Goal: Information Seeking & Learning: Learn about a topic

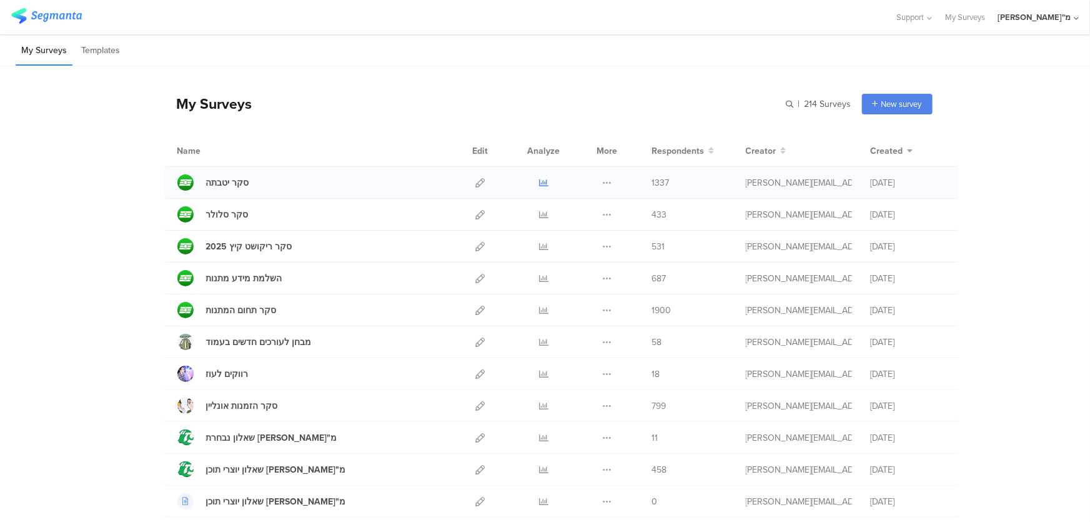
click at [541, 179] on icon at bounding box center [543, 182] width 9 height 9
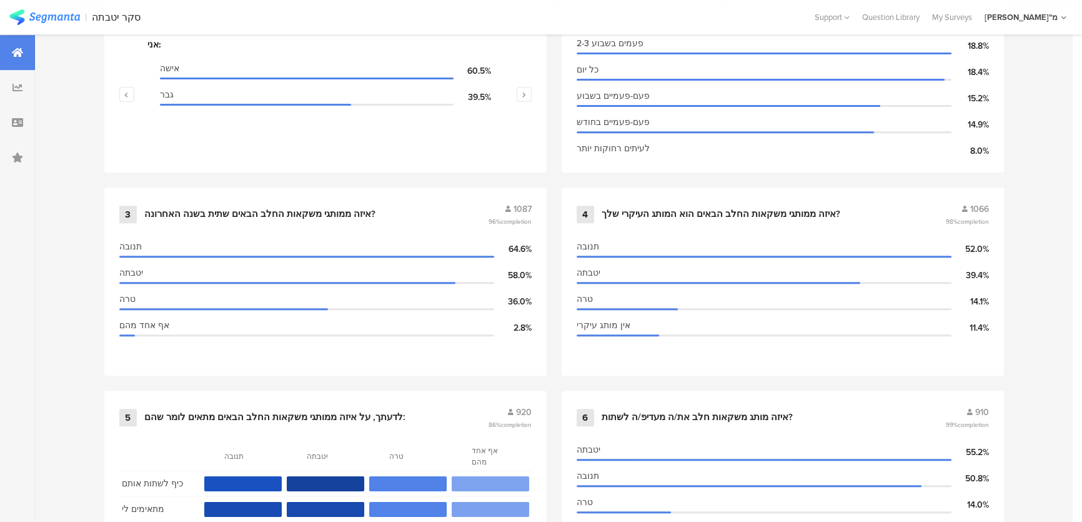
scroll to position [902, 0]
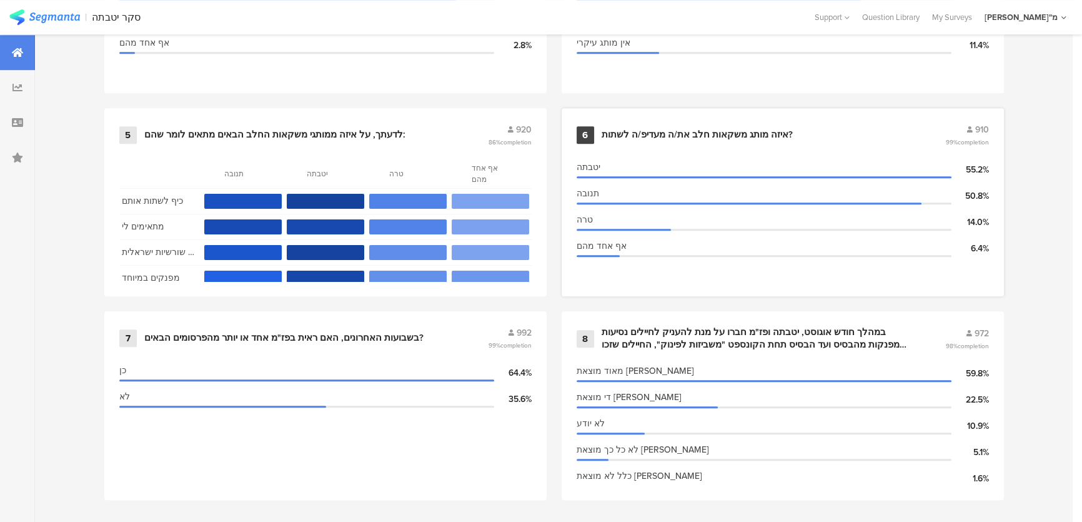
click at [631, 131] on div "איזה מותג משקאות חלב את/ה מעדיפ/ה לשתות?" at bounding box center [697, 135] width 191 height 12
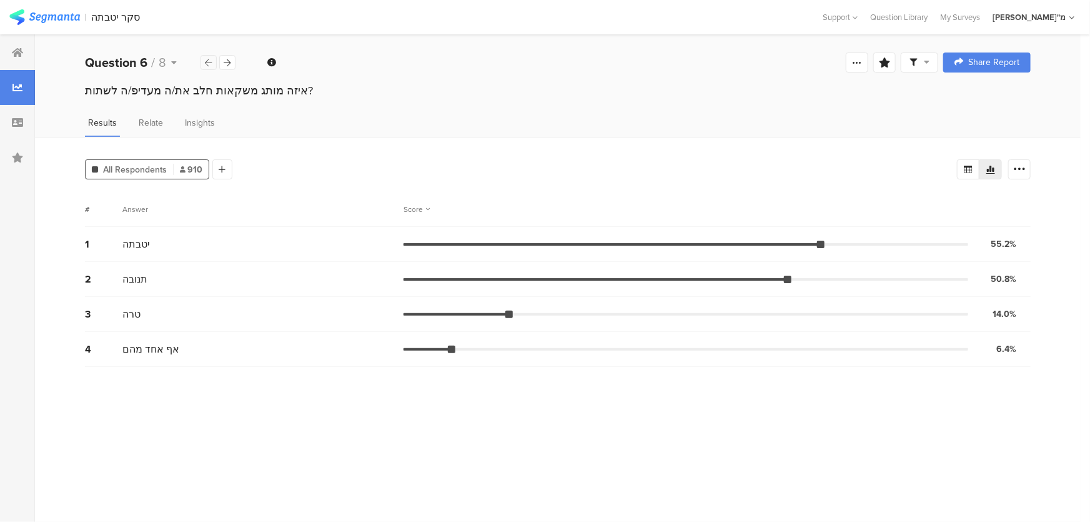
click at [209, 62] on icon at bounding box center [209, 63] width 7 height 8
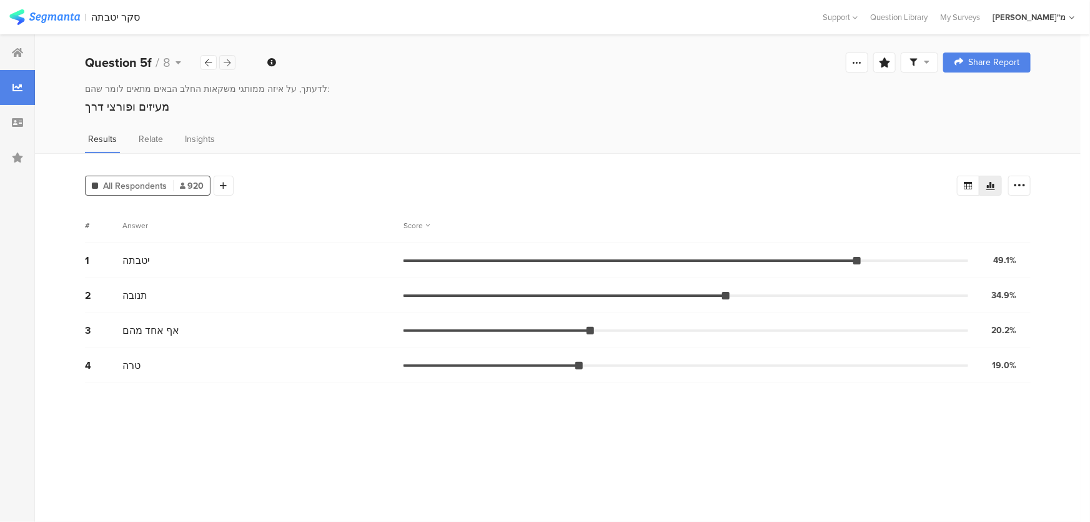
click at [222, 62] on div at bounding box center [227, 62] width 16 height 15
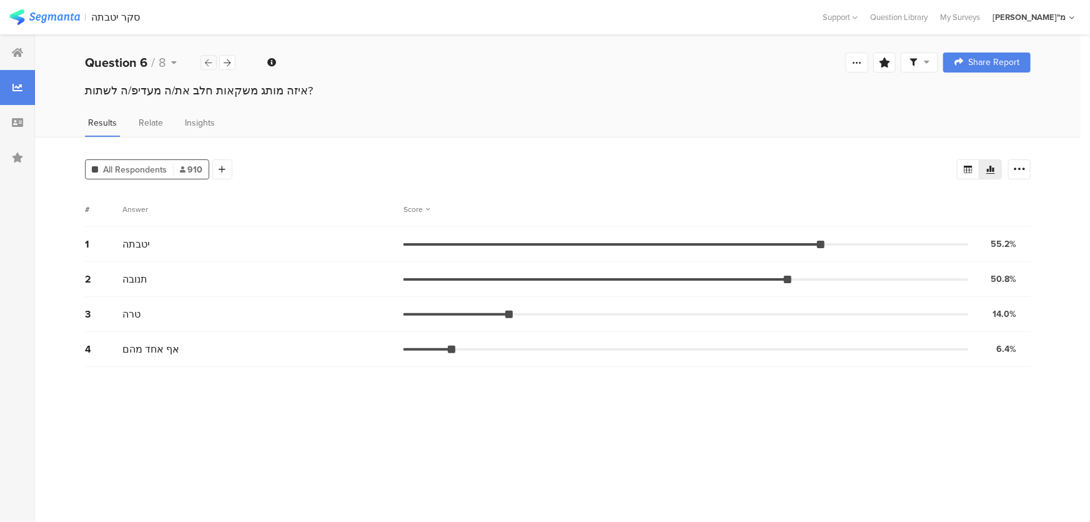
click at [206, 66] on icon at bounding box center [209, 63] width 7 height 8
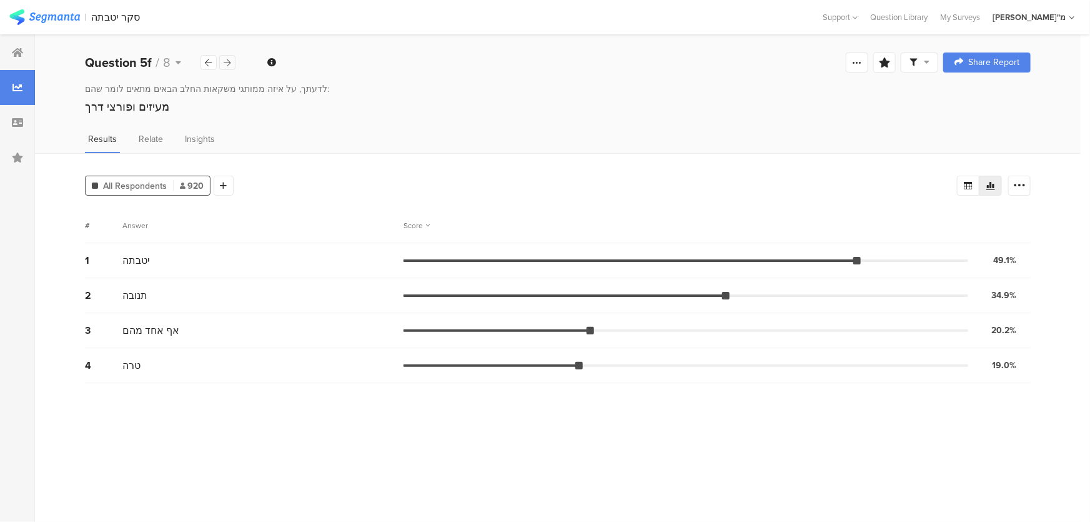
click at [224, 66] on icon at bounding box center [227, 63] width 7 height 8
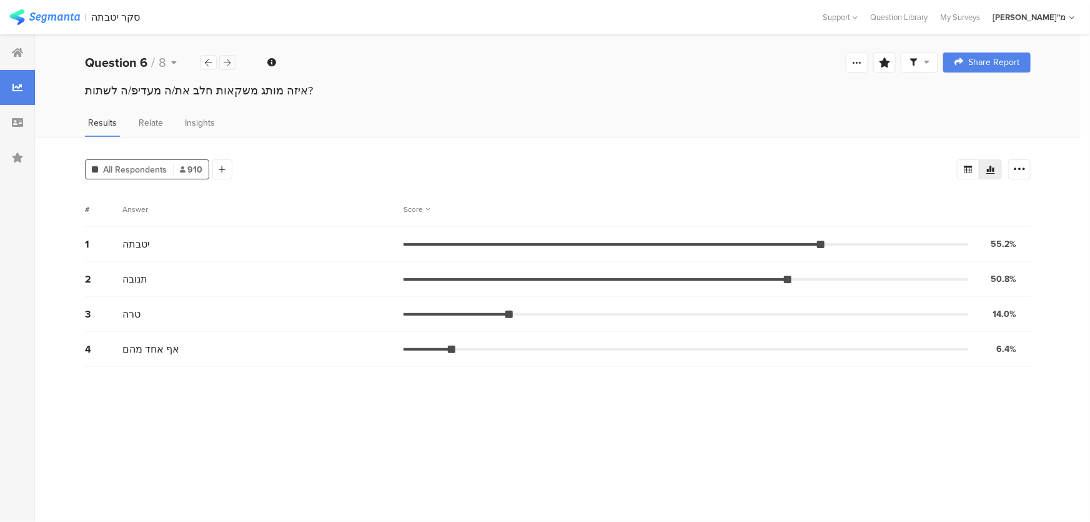
click at [224, 66] on icon at bounding box center [227, 63] width 7 height 8
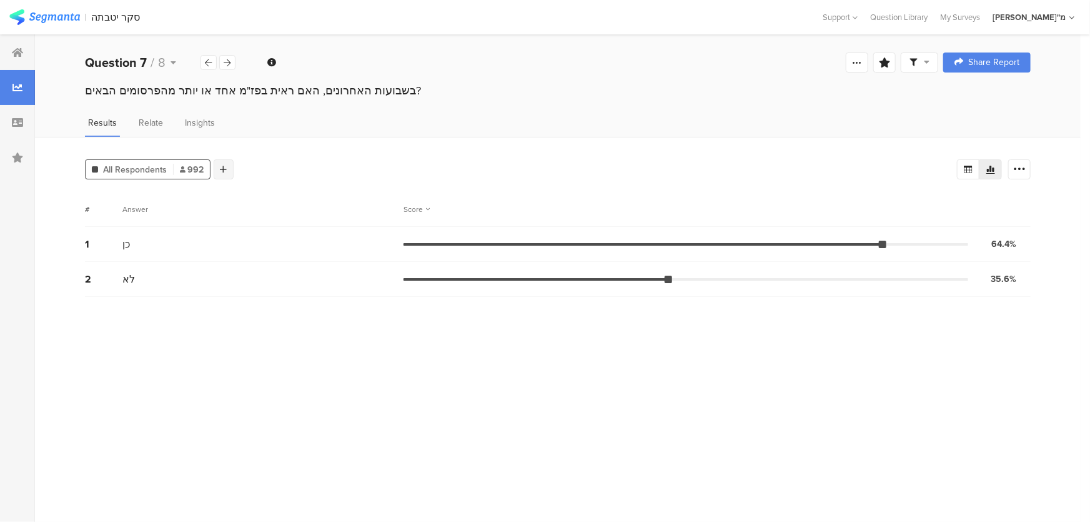
click at [217, 169] on div at bounding box center [224, 169] width 20 height 20
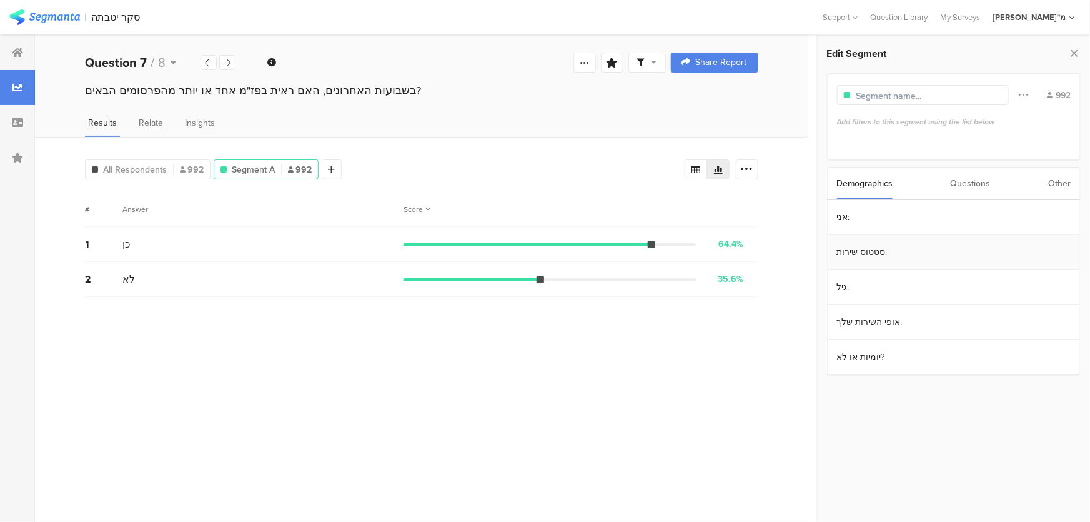
click at [893, 257] on section "סטטוס שירות:" at bounding box center [954, 252] width 252 height 35
click at [875, 242] on section "סדיר 764" at bounding box center [953, 237] width 257 height 26
click at [874, 264] on div "קבע" at bounding box center [954, 263] width 225 height 12
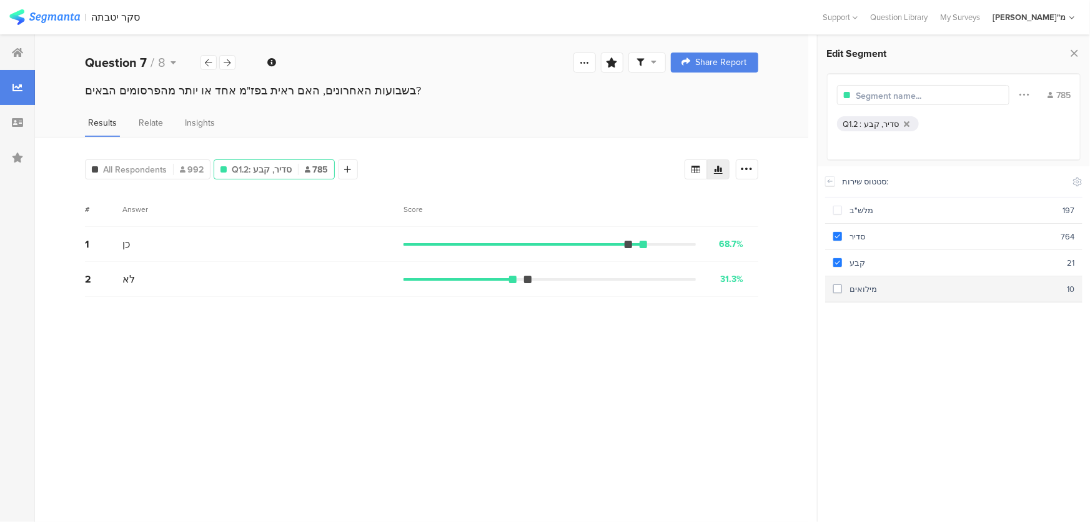
click at [864, 287] on div "מילואים" at bounding box center [954, 289] width 225 height 12
click at [830, 268] on section "קבע 21" at bounding box center [953, 263] width 257 height 26
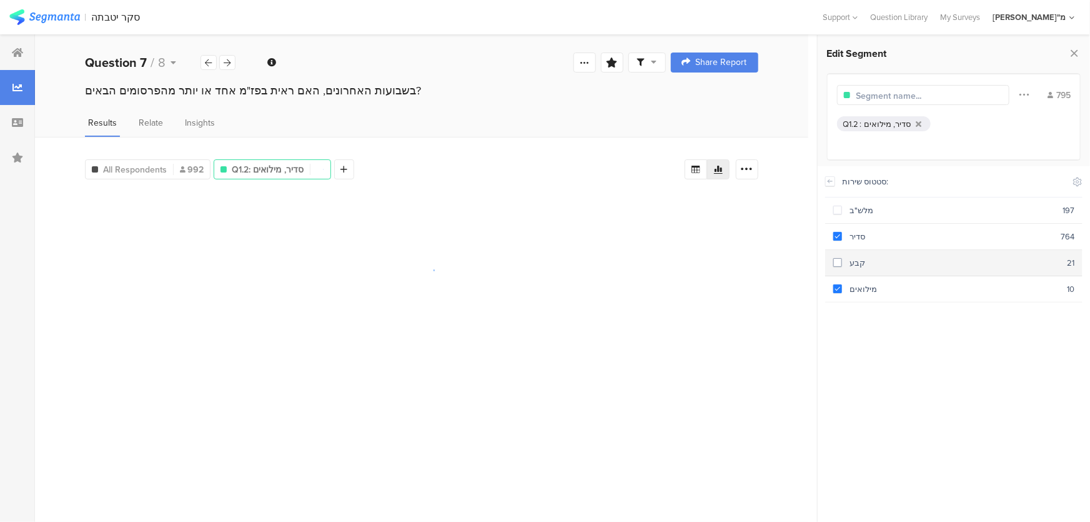
click at [833, 266] on span at bounding box center [837, 263] width 9 height 11
click at [836, 291] on span at bounding box center [837, 289] width 9 height 11
click at [835, 266] on span at bounding box center [837, 263] width 9 height 11
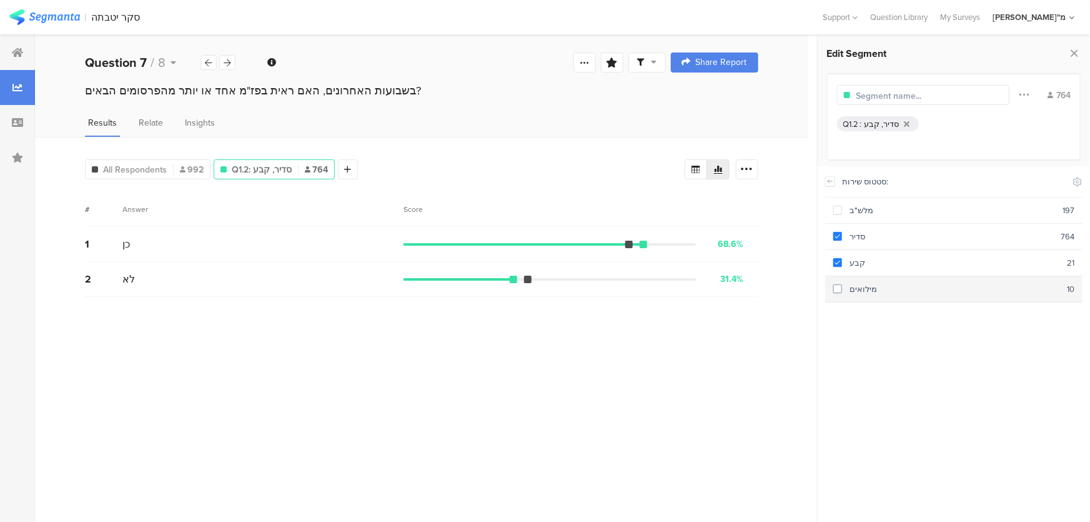
click at [838, 286] on span at bounding box center [837, 288] width 9 height 9
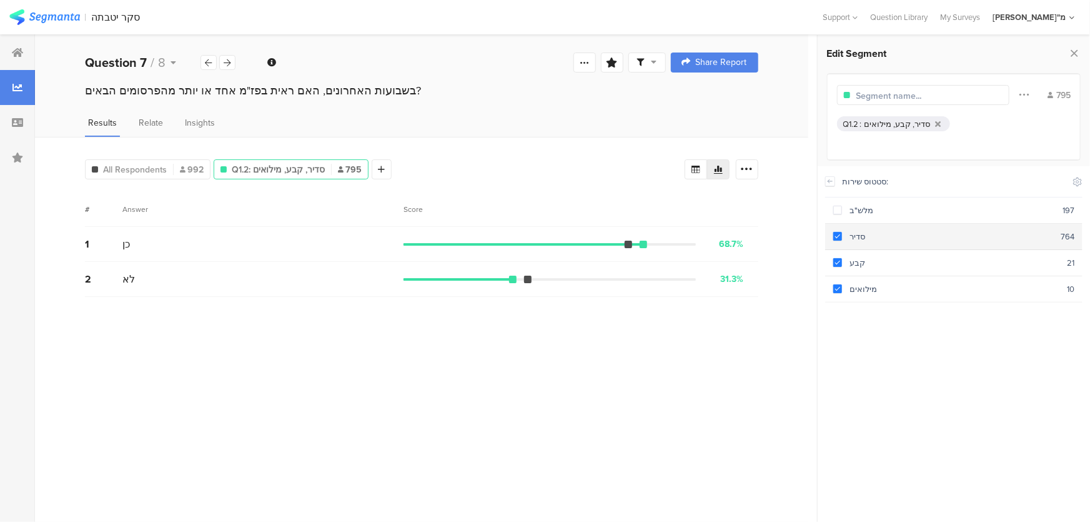
click at [837, 239] on span at bounding box center [837, 236] width 9 height 9
click at [836, 262] on span at bounding box center [837, 262] width 9 height 9
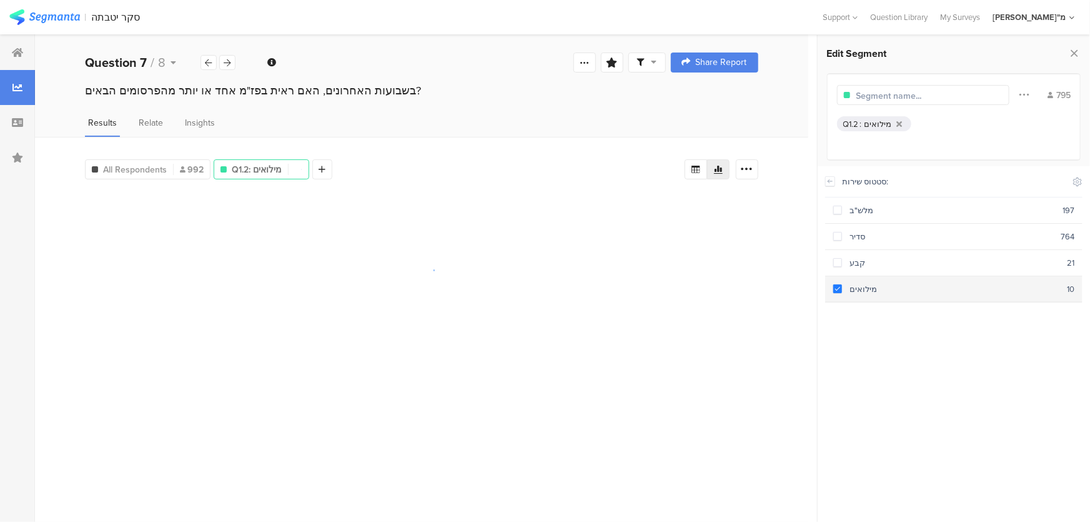
click at [837, 284] on span at bounding box center [837, 288] width 9 height 9
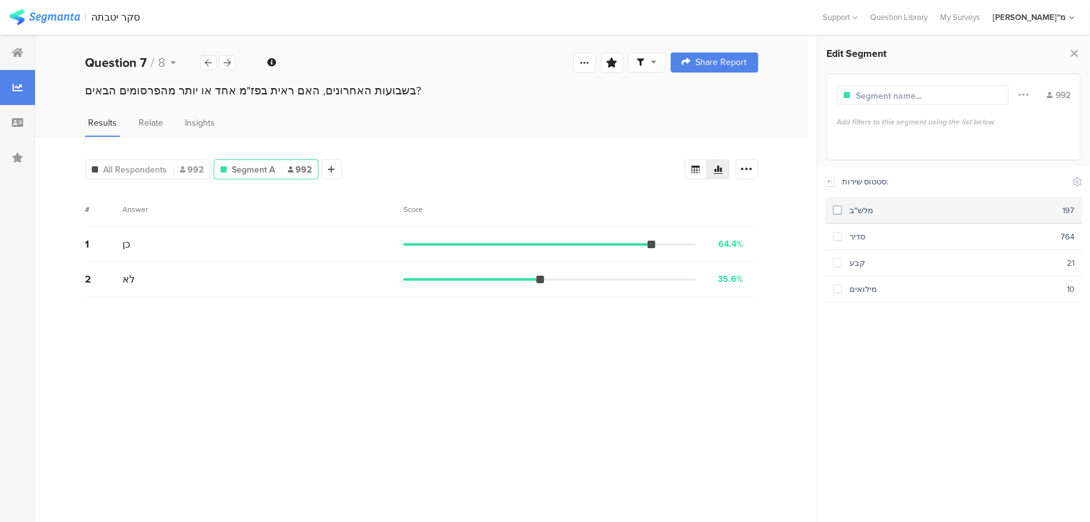
click at [837, 215] on span at bounding box center [837, 211] width 9 height 11
click at [735, 244] on div "47.2%" at bounding box center [732, 243] width 24 height 13
click at [705, 335] on section "# Answer Score 1 כן 47.2% 93 votes 2 לא 52.8% 104 votes" at bounding box center [422, 352] width 674 height 321
